Goal: Task Accomplishment & Management: Manage account settings

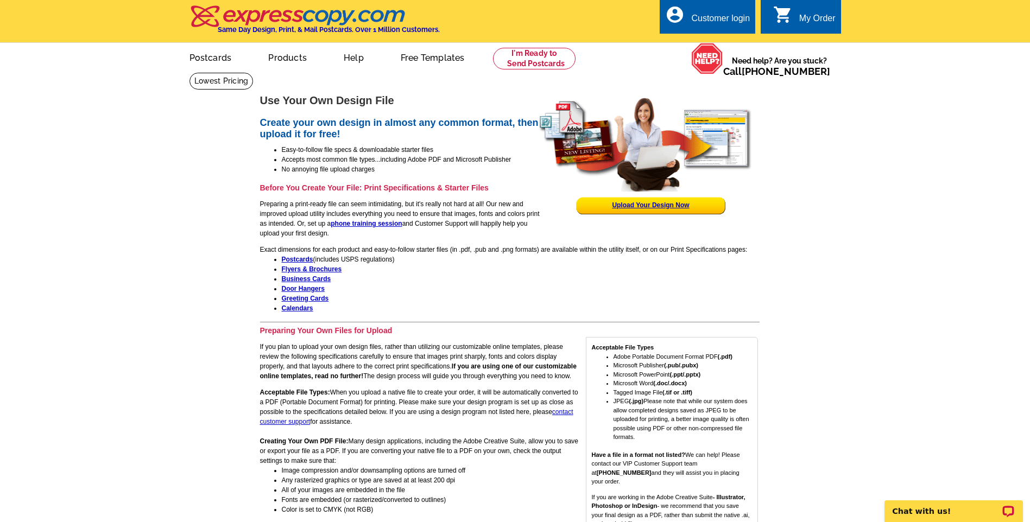
click at [681, 15] on icon "account_circle" at bounding box center [675, 15] width 20 height 20
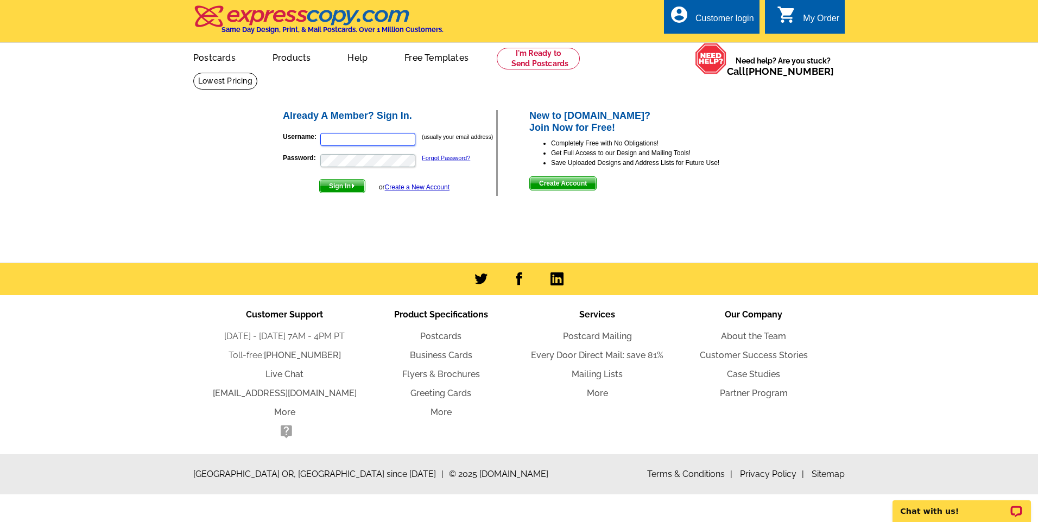
type input "ahns@alwayshomenursing.com"
click at [341, 187] on span "Sign In" at bounding box center [342, 186] width 45 height 13
